Goal: Check status: Check status

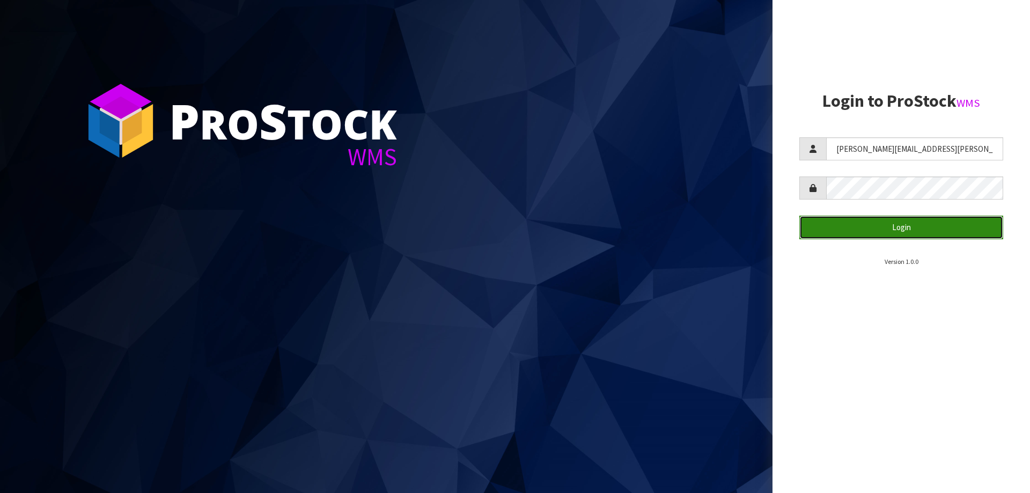
click at [877, 222] on button "Login" at bounding box center [901, 227] width 204 height 23
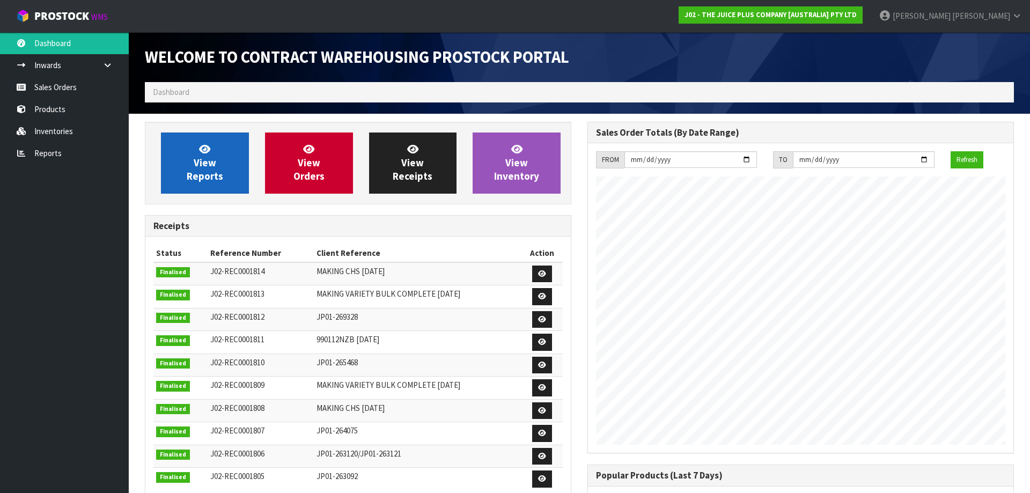
scroll to position [595, 443]
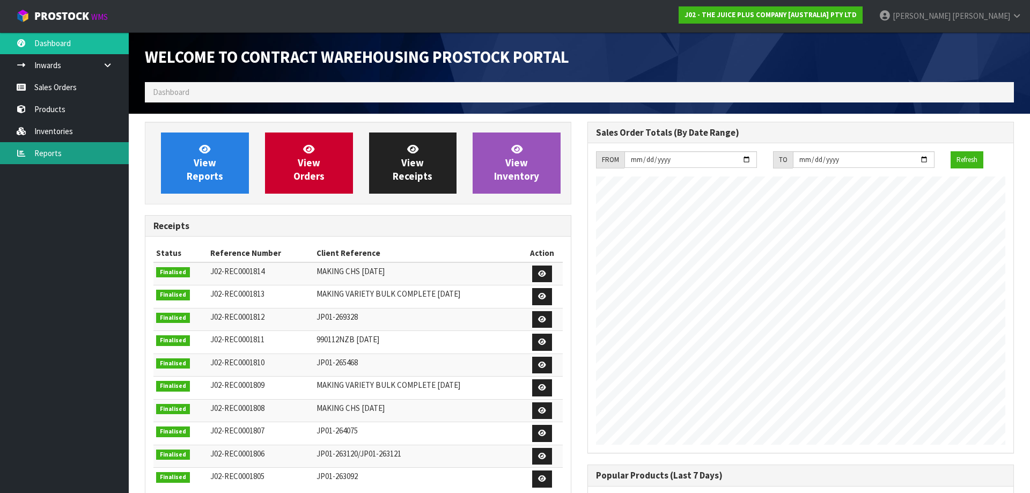
click at [49, 151] on link "Reports" at bounding box center [64, 153] width 129 height 22
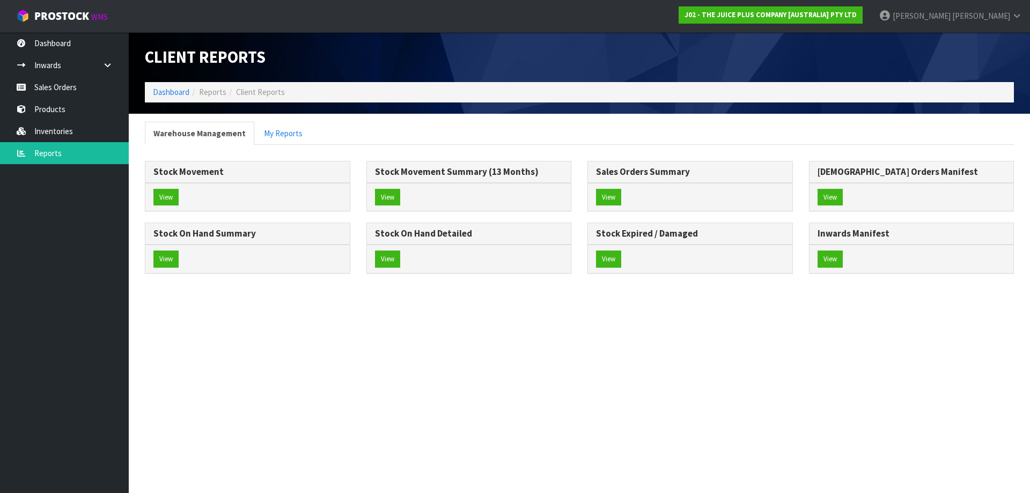
click at [824, 188] on div "View" at bounding box center [911, 197] width 204 height 28
click at [828, 196] on button "View" at bounding box center [829, 197] width 25 height 17
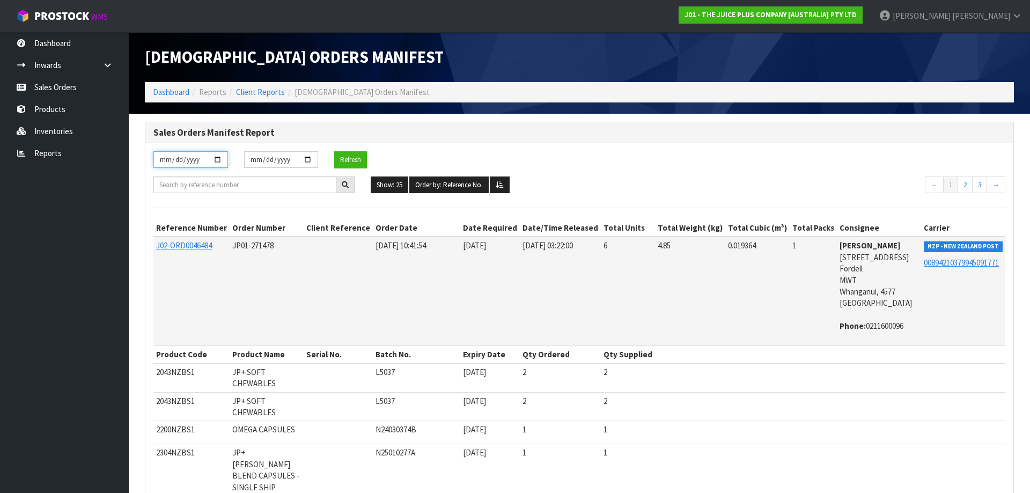
click at [217, 159] on input "[DATE]" at bounding box center [190, 159] width 75 height 17
type input "[DATE]"
click at [305, 158] on input "[DATE]" at bounding box center [281, 159] width 75 height 17
type input "[DATE]"
click at [355, 161] on button "Refresh" at bounding box center [350, 159] width 33 height 17
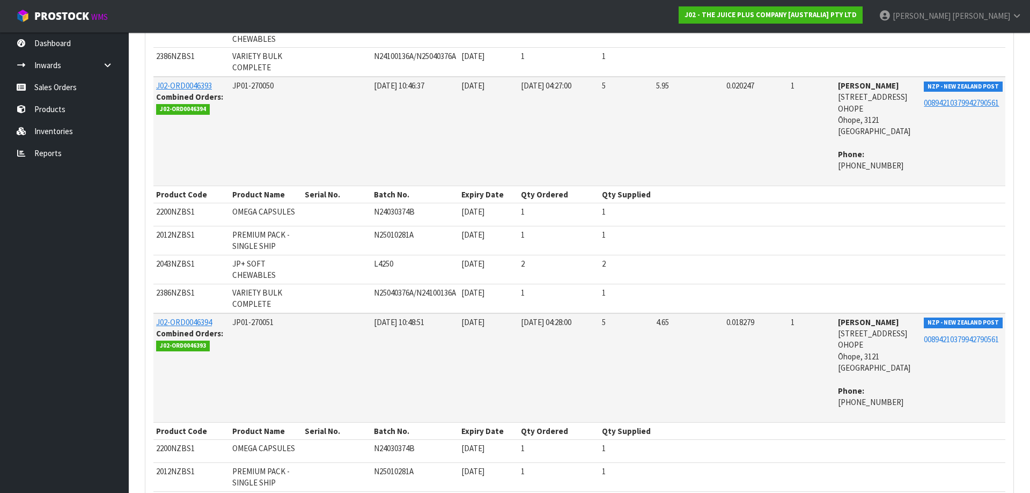
scroll to position [4451, 0]
